Goal: Task Accomplishment & Management: Manage account settings

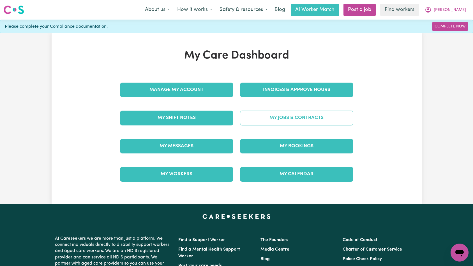
click at [305, 123] on link "My Jobs & Contracts" at bounding box center [296, 118] width 113 height 15
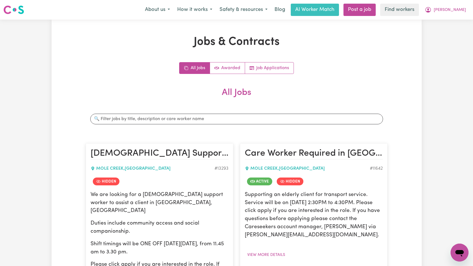
scroll to position [97, 0]
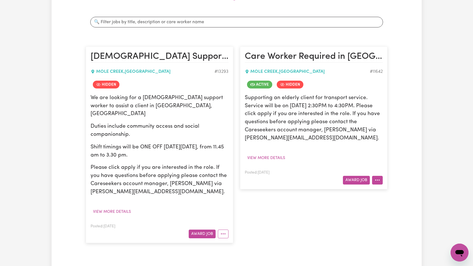
click at [379, 182] on icon "More options" at bounding box center [378, 181] width 6 height 6
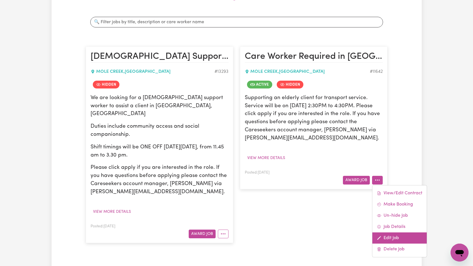
click at [396, 237] on link "Edit Job" at bounding box center [399, 238] width 54 height 11
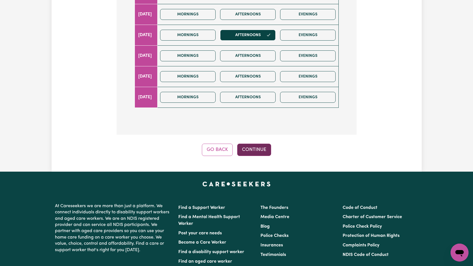
click at [260, 144] on button "Continue" at bounding box center [254, 150] width 34 height 12
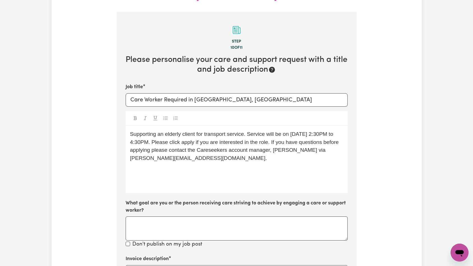
scroll to position [202, 0]
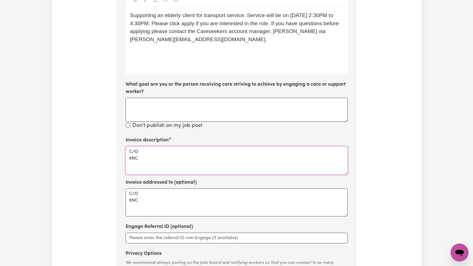
click at [213, 147] on textarea "C/O KNC" at bounding box center [237, 161] width 222 height 28
paste textarea "Domestic support and Social Support"
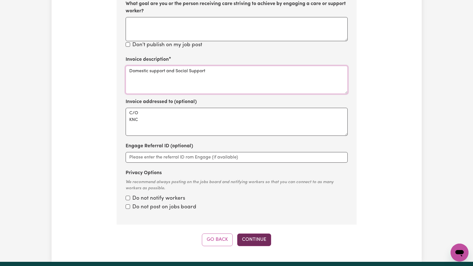
type textarea "Domestic support and Social Support"
click at [250, 234] on button "Continue" at bounding box center [254, 240] width 34 height 12
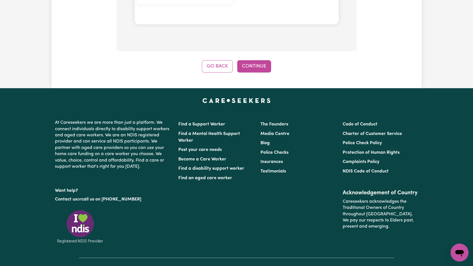
scroll to position [426, 0]
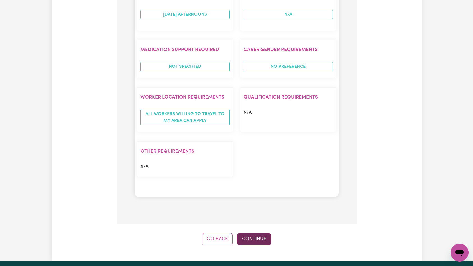
click at [255, 233] on button "Continue" at bounding box center [254, 239] width 34 height 12
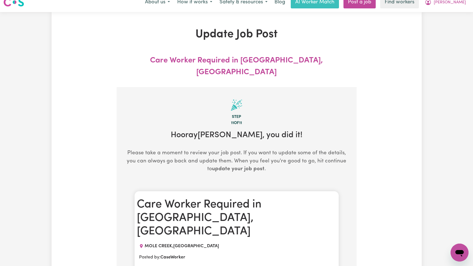
scroll to position [0, 0]
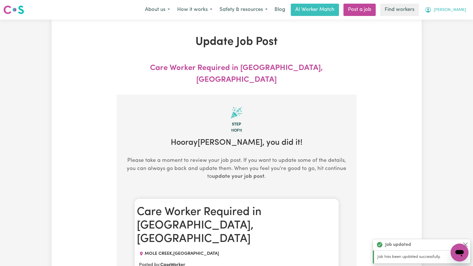
drag, startPoint x: 456, startPoint y: 6, endPoint x: 454, endPoint y: 14, distance: 8.4
click at [456, 6] on button "[PERSON_NAME]" at bounding box center [445, 10] width 49 height 12
click at [454, 33] on link "Logout" at bounding box center [447, 32] width 44 height 11
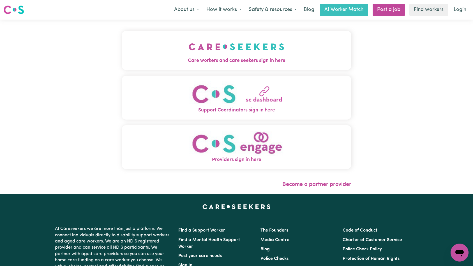
click at [142, 56] on button "Care workers and care seekers sign in here" at bounding box center [237, 50] width 230 height 39
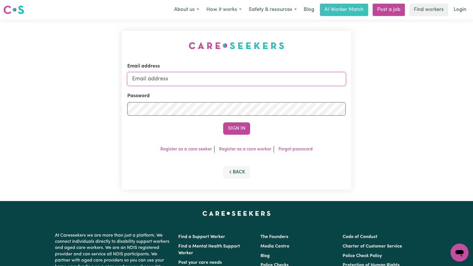
click at [262, 83] on input "Email address" at bounding box center [236, 78] width 219 height 13
type input "[EMAIL_ADDRESS][DOMAIN_NAME]"
click at [239, 126] on button "Sign In" at bounding box center [236, 129] width 27 height 12
